Goal: Task Accomplishment & Management: Manage account settings

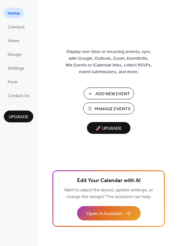
click at [111, 110] on span "Manage Events" at bounding box center [113, 109] width 36 height 7
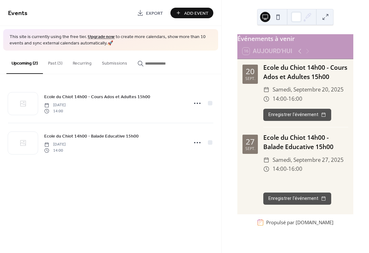
click at [168, 212] on div "Events Export Add Event This site is currently using the free tier. Upgrade now…" at bounding box center [110, 126] width 221 height 253
click at [59, 61] on button "Past (3)" at bounding box center [55, 62] width 25 height 23
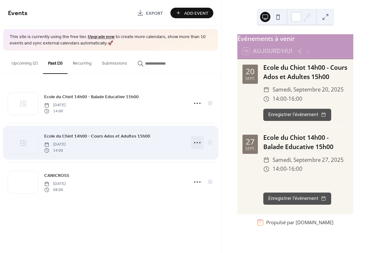
click at [198, 141] on icon at bounding box center [197, 143] width 10 height 10
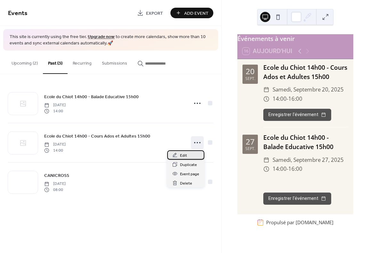
click at [183, 153] on span "Edit" at bounding box center [183, 155] width 7 height 7
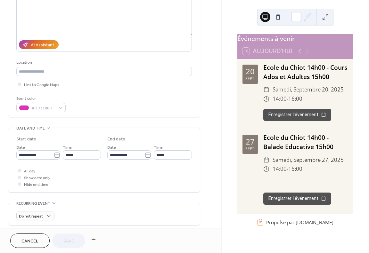
scroll to position [96, 0]
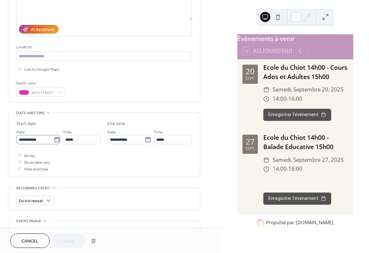
click at [55, 139] on icon at bounding box center [57, 140] width 6 height 6
click at [54, 139] on input "**********" at bounding box center [34, 139] width 37 height 9
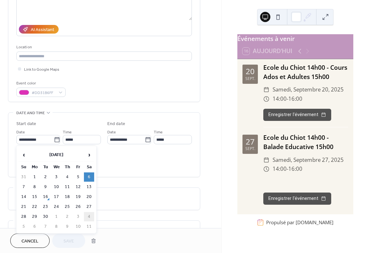
click at [88, 215] on td "4" at bounding box center [89, 216] width 10 height 9
type input "**********"
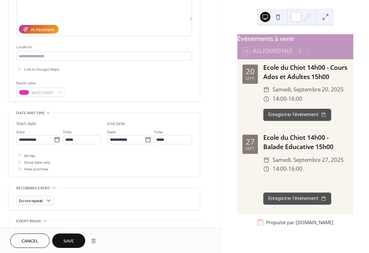
click at [66, 240] on span "Save" at bounding box center [68, 241] width 11 height 7
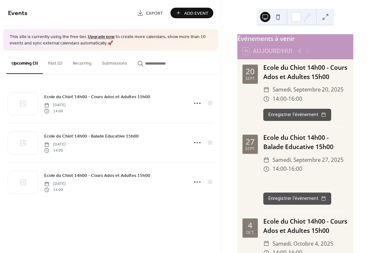
click at [53, 61] on button "Past (2)" at bounding box center [55, 62] width 25 height 23
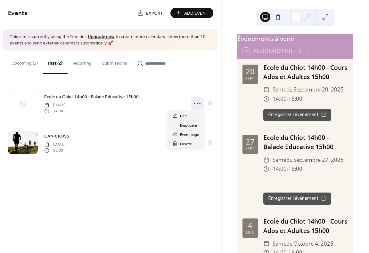
click at [195, 102] on icon at bounding box center [197, 103] width 10 height 10
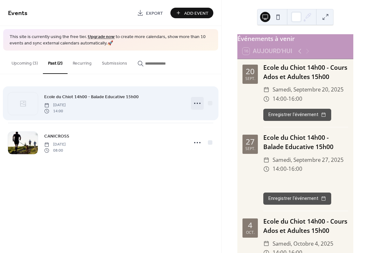
click at [182, 116] on div "Ecole du Chiot 14h00 - Balade Educative 15h00 Saturday, September 13, 2025 14:00" at bounding box center [110, 103] width 205 height 39
click at [197, 102] on icon at bounding box center [197, 103] width 10 height 10
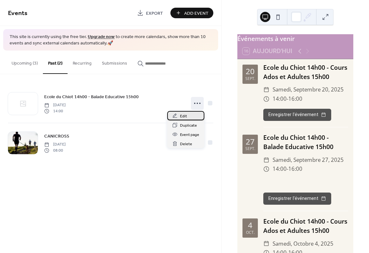
click at [179, 115] on div "Edit" at bounding box center [185, 115] width 37 height 9
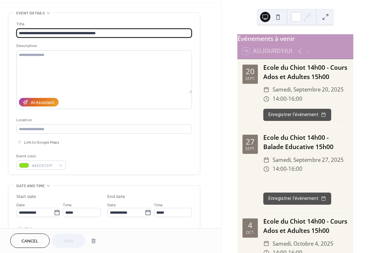
scroll to position [32, 0]
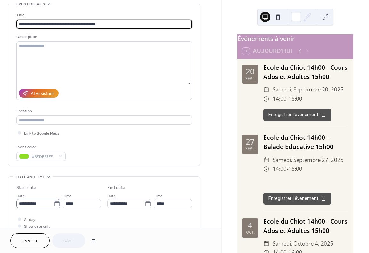
click at [58, 203] on icon at bounding box center [57, 204] width 6 height 6
click at [54, 203] on input "**********" at bounding box center [34, 203] width 37 height 9
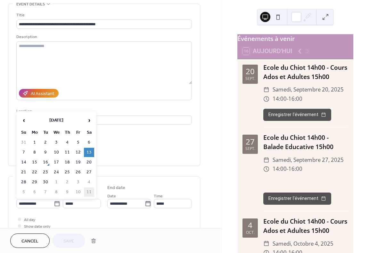
click at [91, 192] on td "11" at bounding box center [89, 191] width 10 height 9
type input "**********"
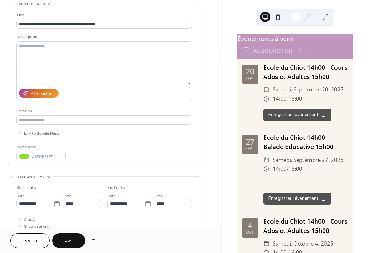
click at [71, 239] on span "Save" at bounding box center [68, 241] width 11 height 7
